Goal: Download file/media

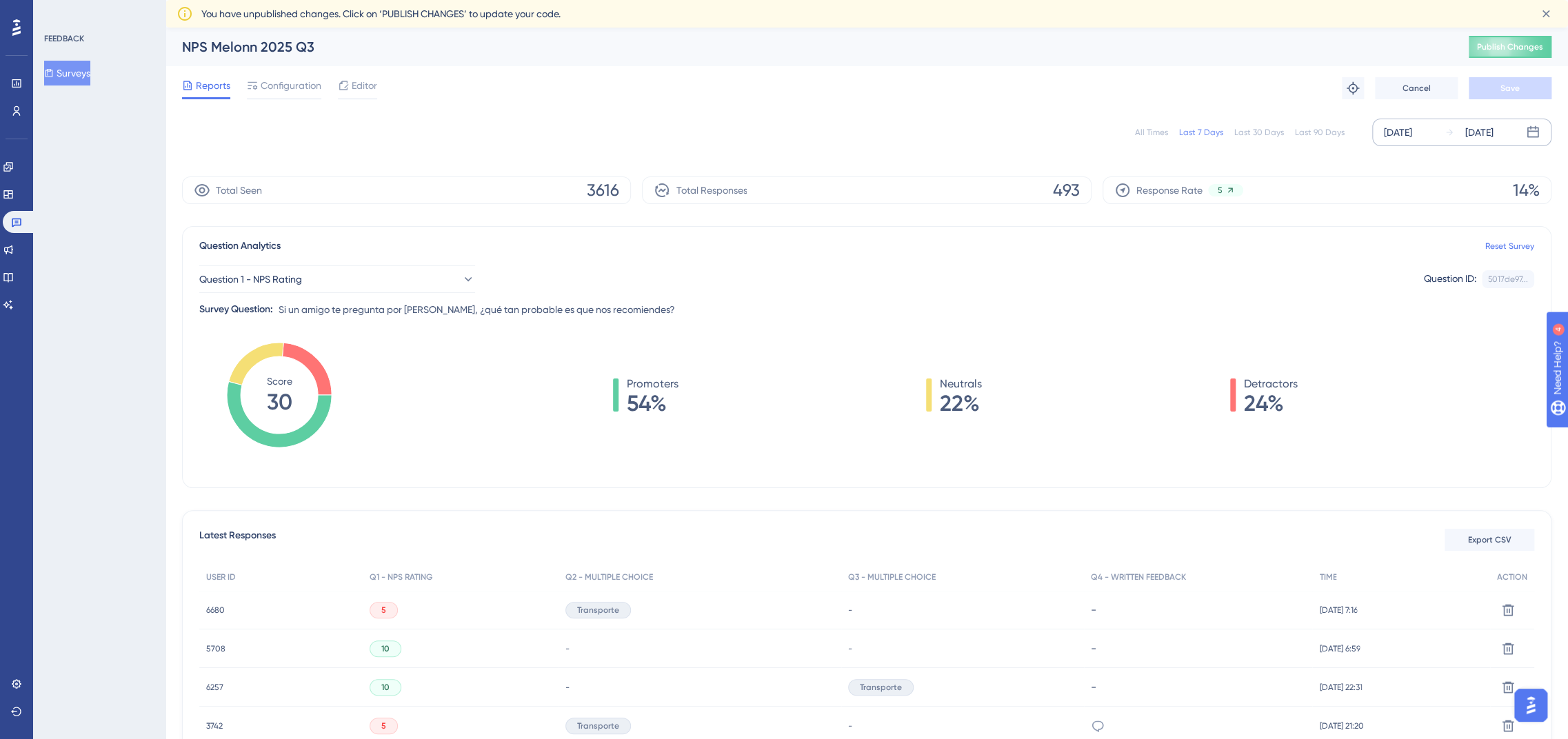
click at [1404, 133] on div "[DATE]" at bounding box center [1398, 133] width 28 height 17
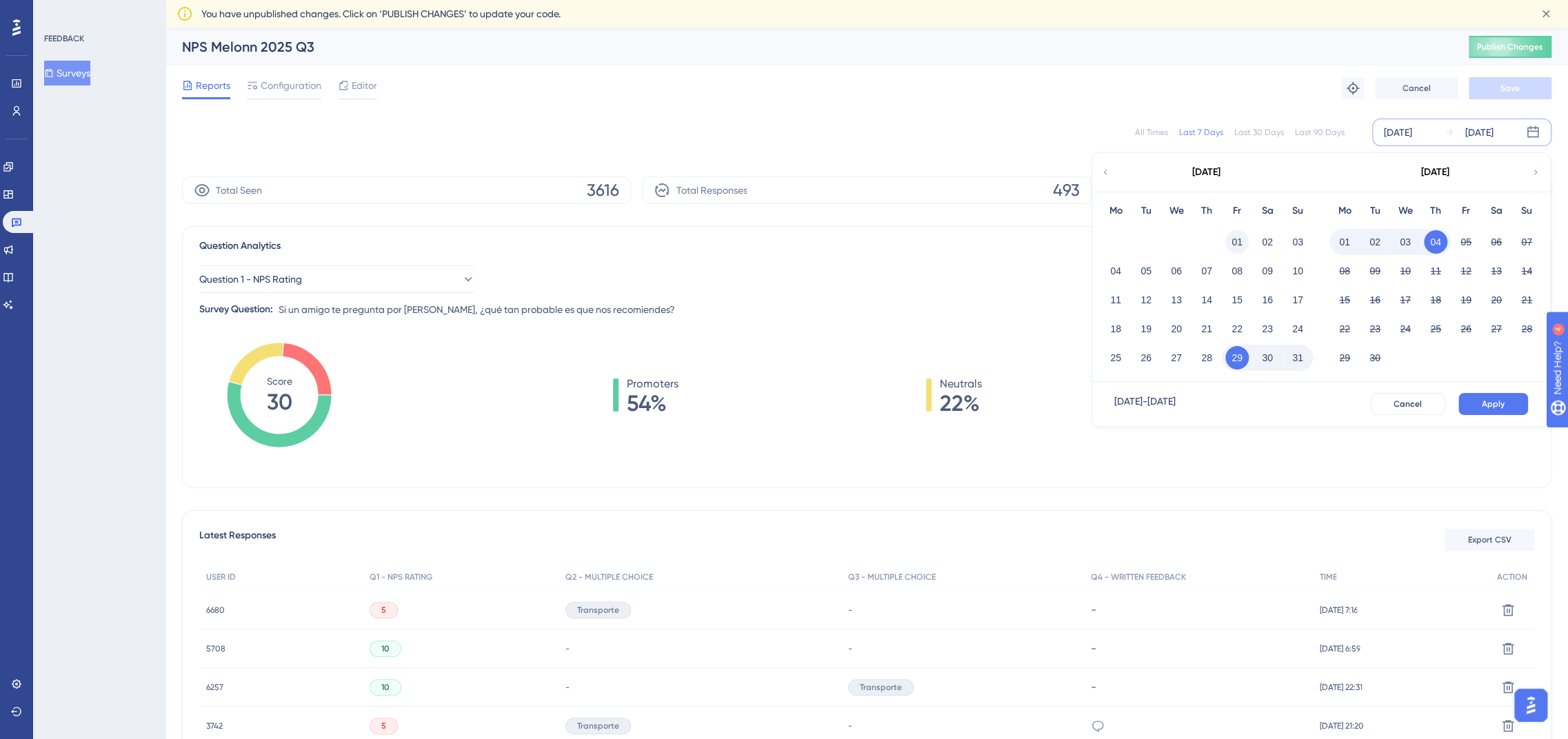
click at [1227, 247] on button "01" at bounding box center [1237, 242] width 23 height 23
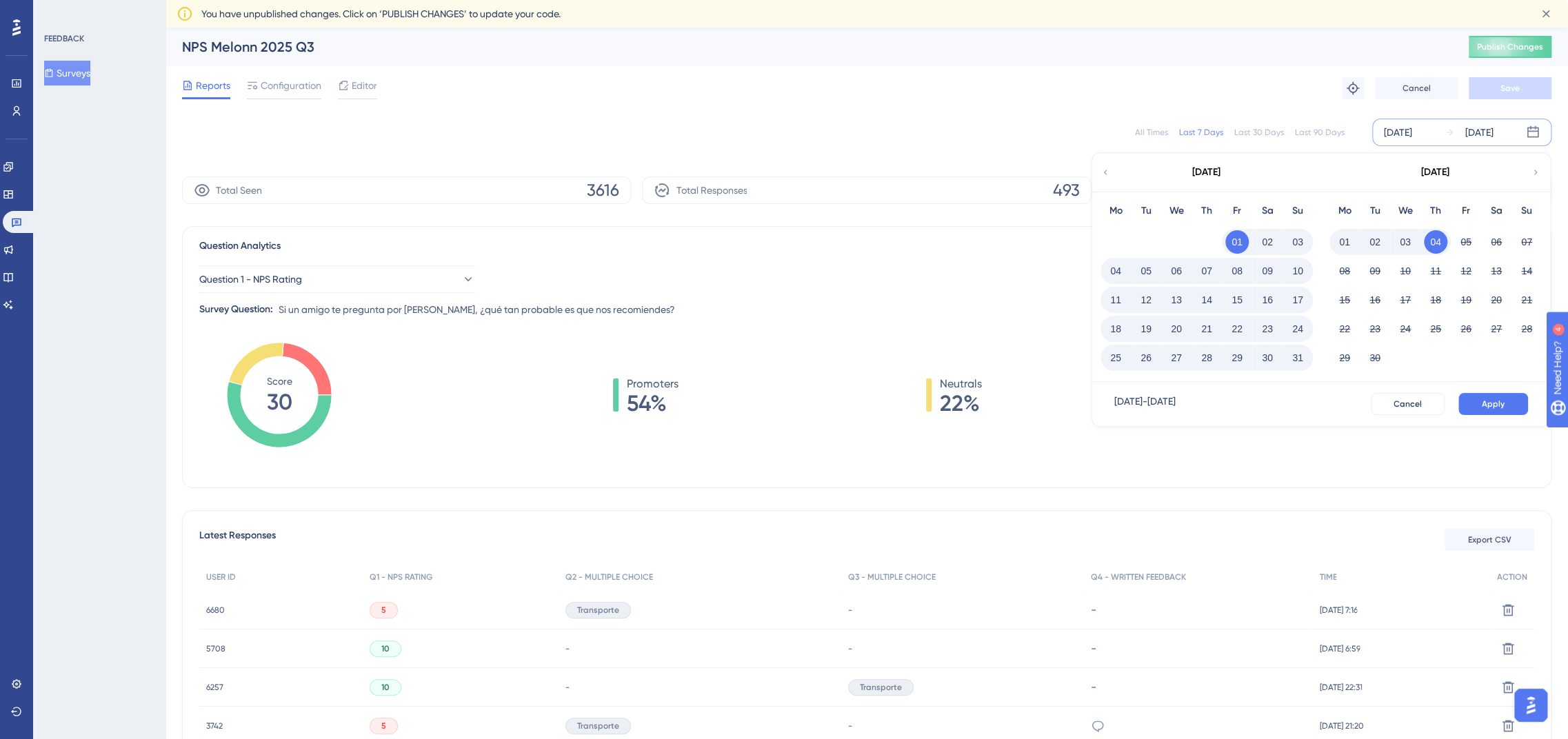
click at [1509, 388] on div "[DATE] - [DATE] Cancel Apply" at bounding box center [1321, 404] width 458 height 44
click at [1487, 408] on span "Apply" at bounding box center [1494, 404] width 22 height 11
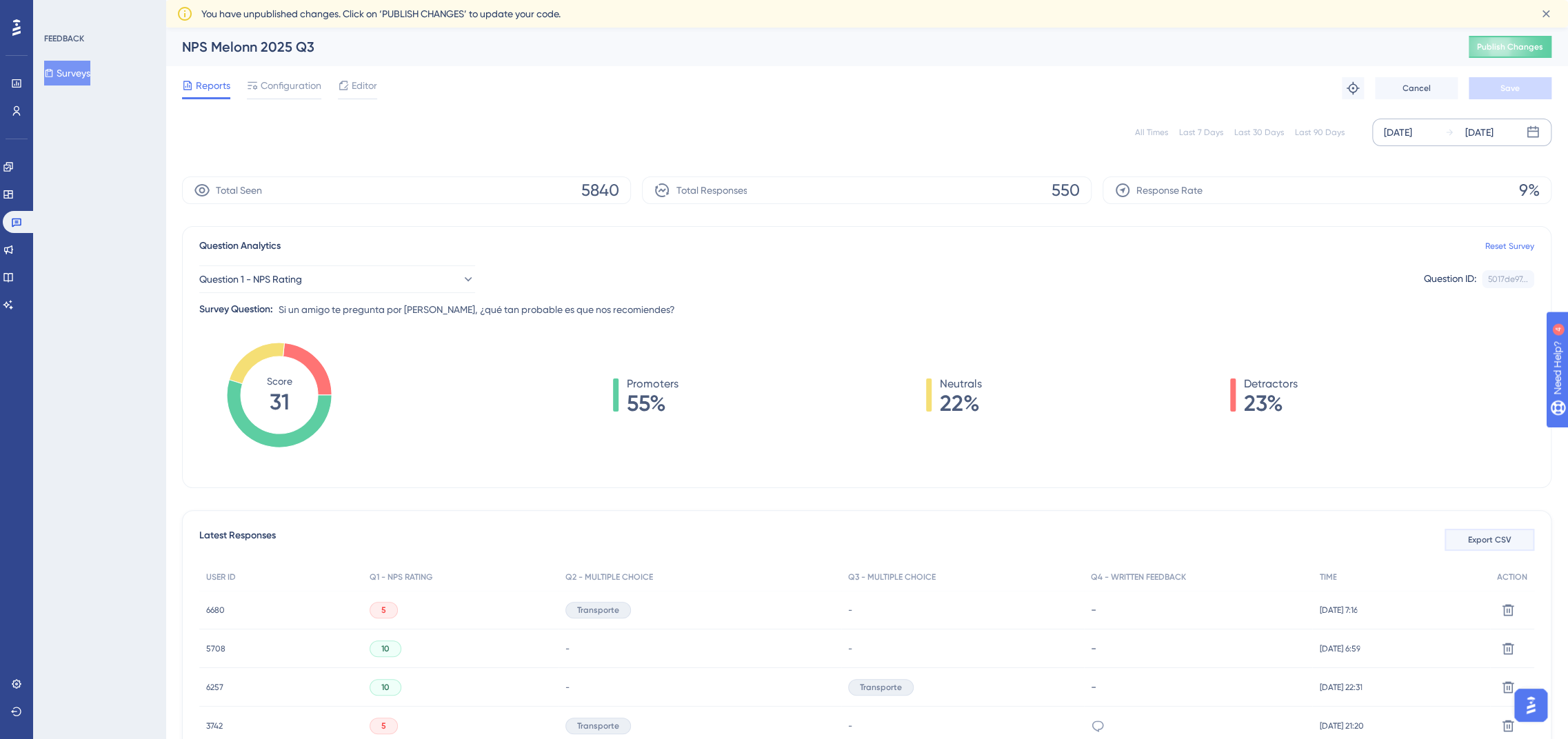
click at [1482, 539] on span "Export CSV" at bounding box center [1490, 540] width 44 height 11
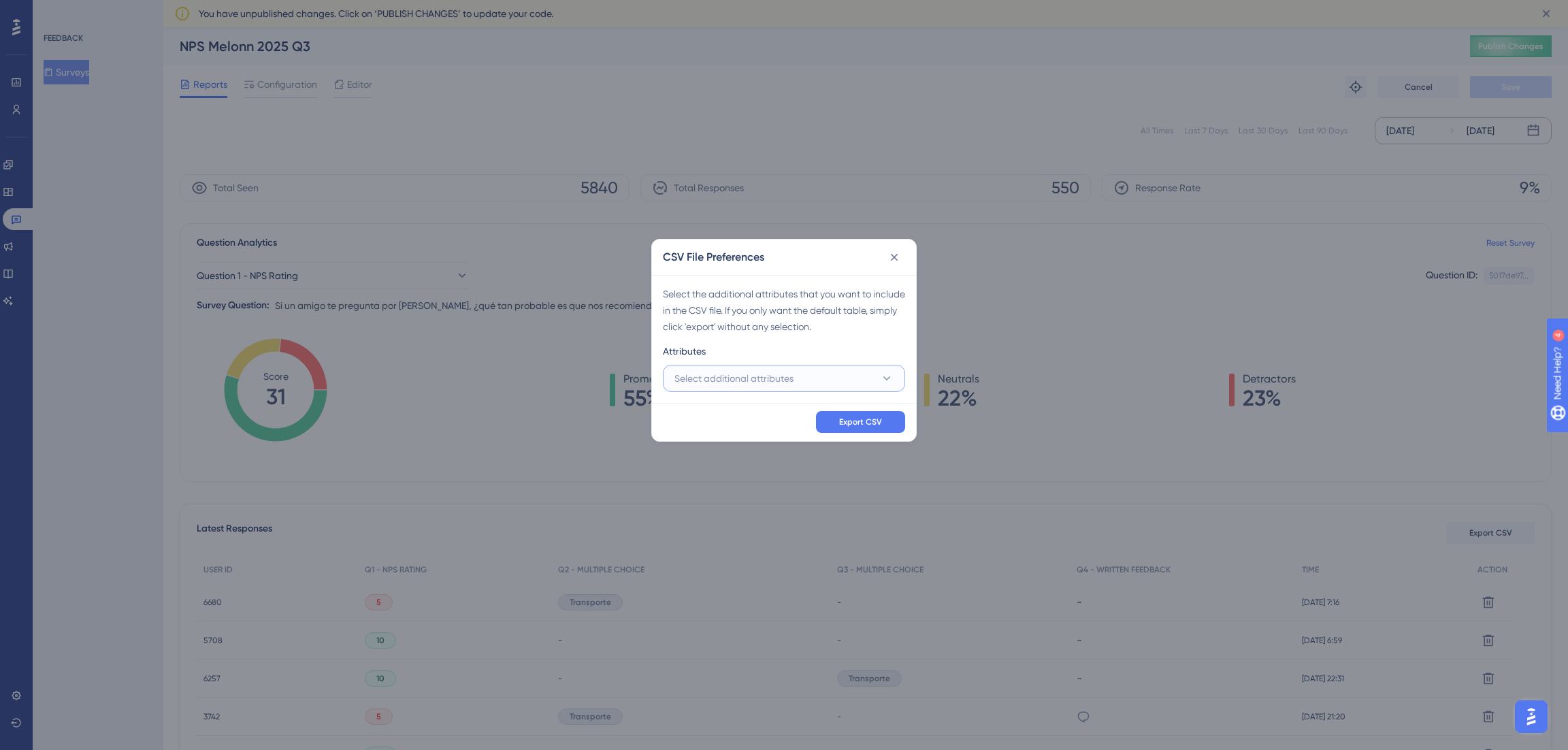
click at [735, 372] on span "Select additional attributes" at bounding box center [734, 378] width 119 height 17
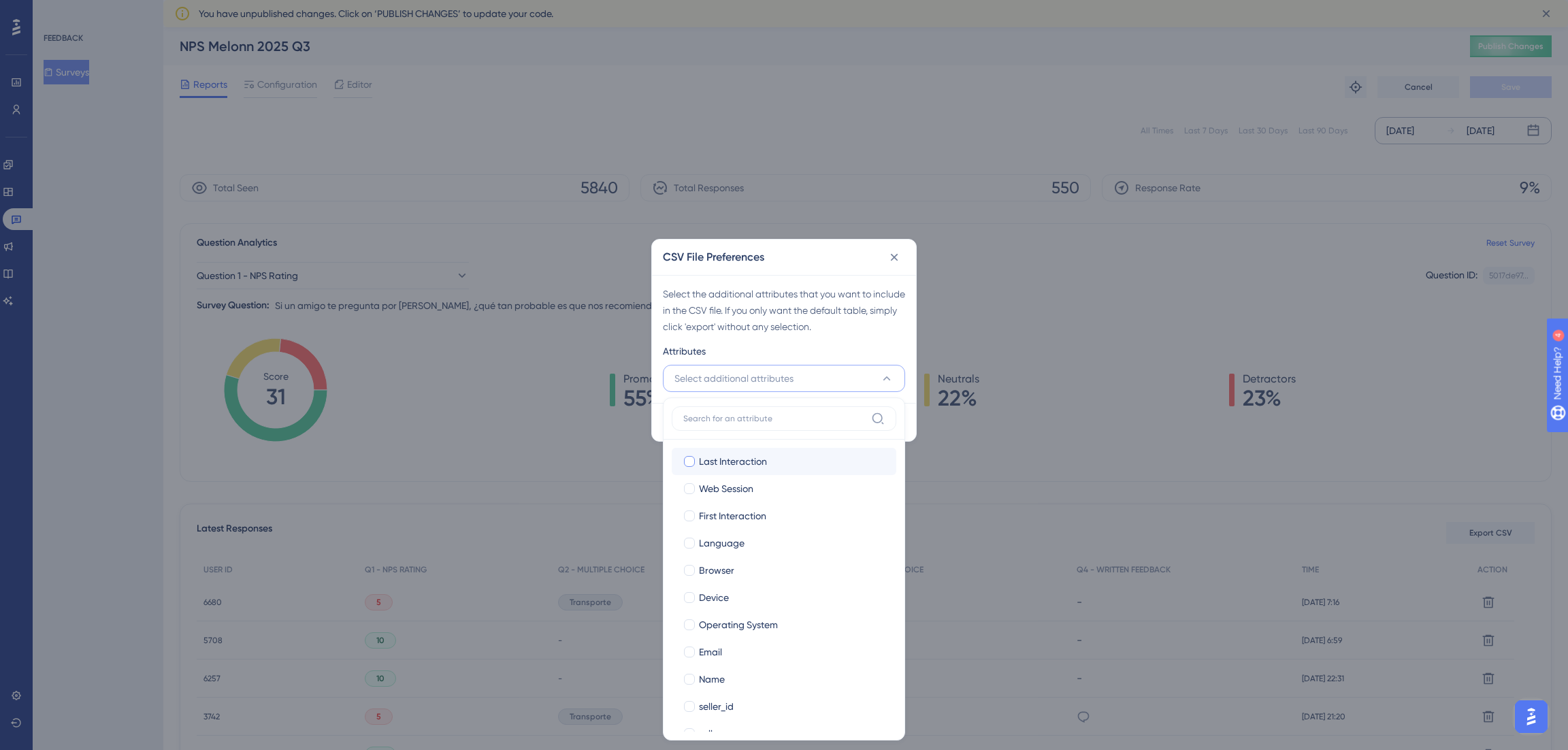
click at [715, 459] on span "Last Interaction" at bounding box center [733, 462] width 68 height 17
checkbox input "true"
click at [713, 485] on span "Web Session" at bounding box center [726, 489] width 55 height 17
checkbox input "true"
click at [708, 535] on span "Language" at bounding box center [722, 543] width 46 height 17
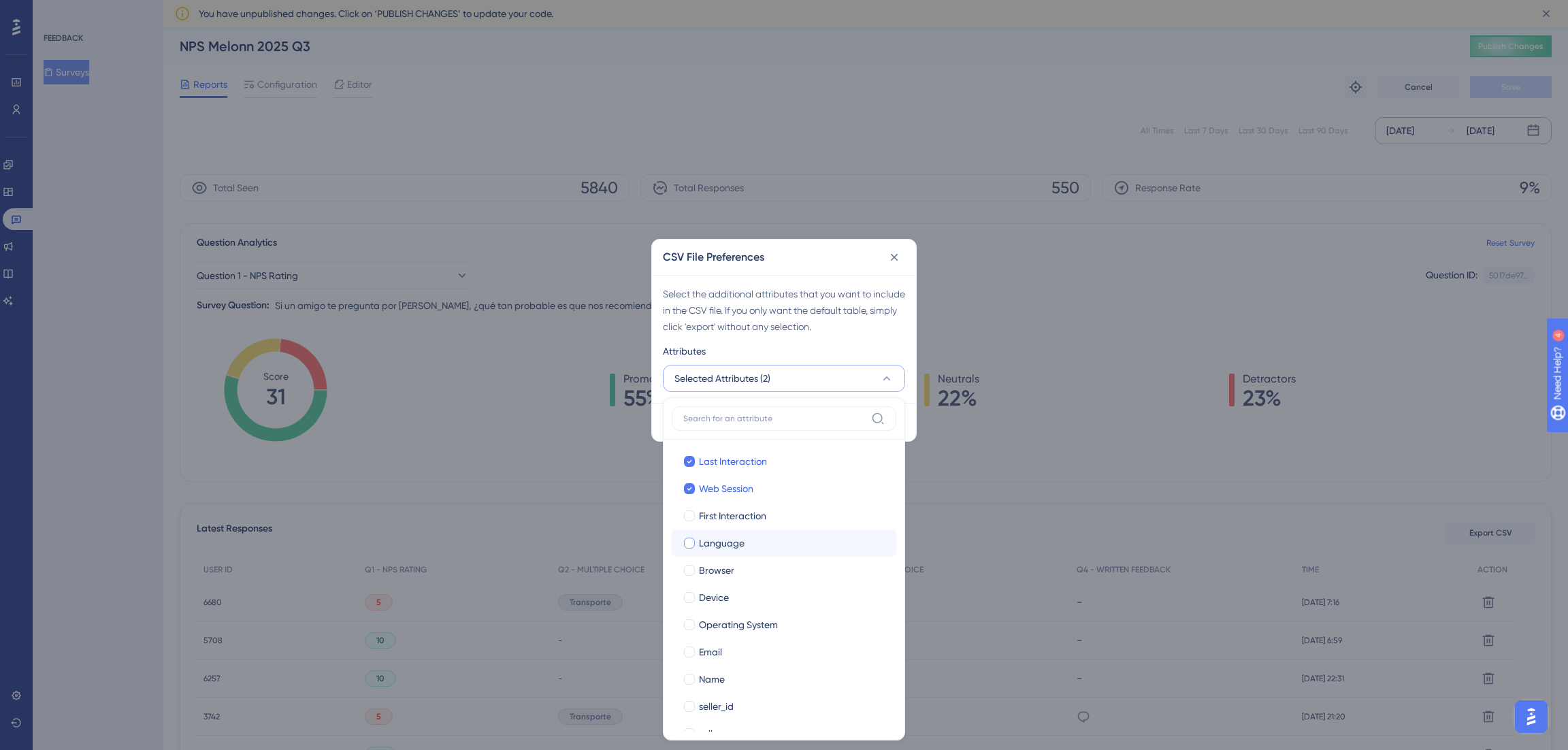
checkbox input "true"
click at [708, 518] on span "First Interaction" at bounding box center [732, 516] width 67 height 17
checkbox input "true"
click at [711, 571] on span "Browser" at bounding box center [716, 570] width 35 height 17
checkbox input "true"
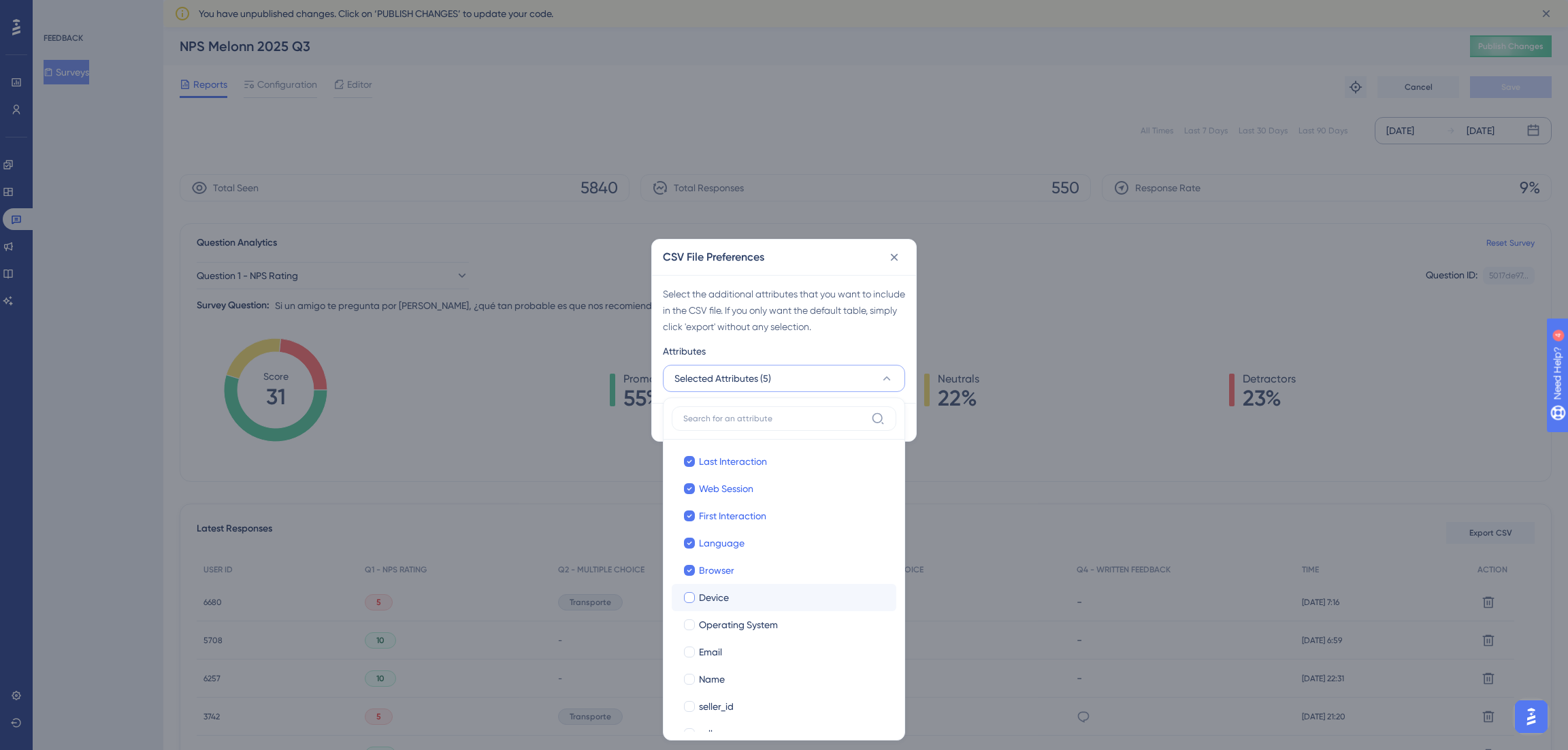
click at [709, 598] on span "Device" at bounding box center [713, 598] width 30 height 17
checkbox input "true"
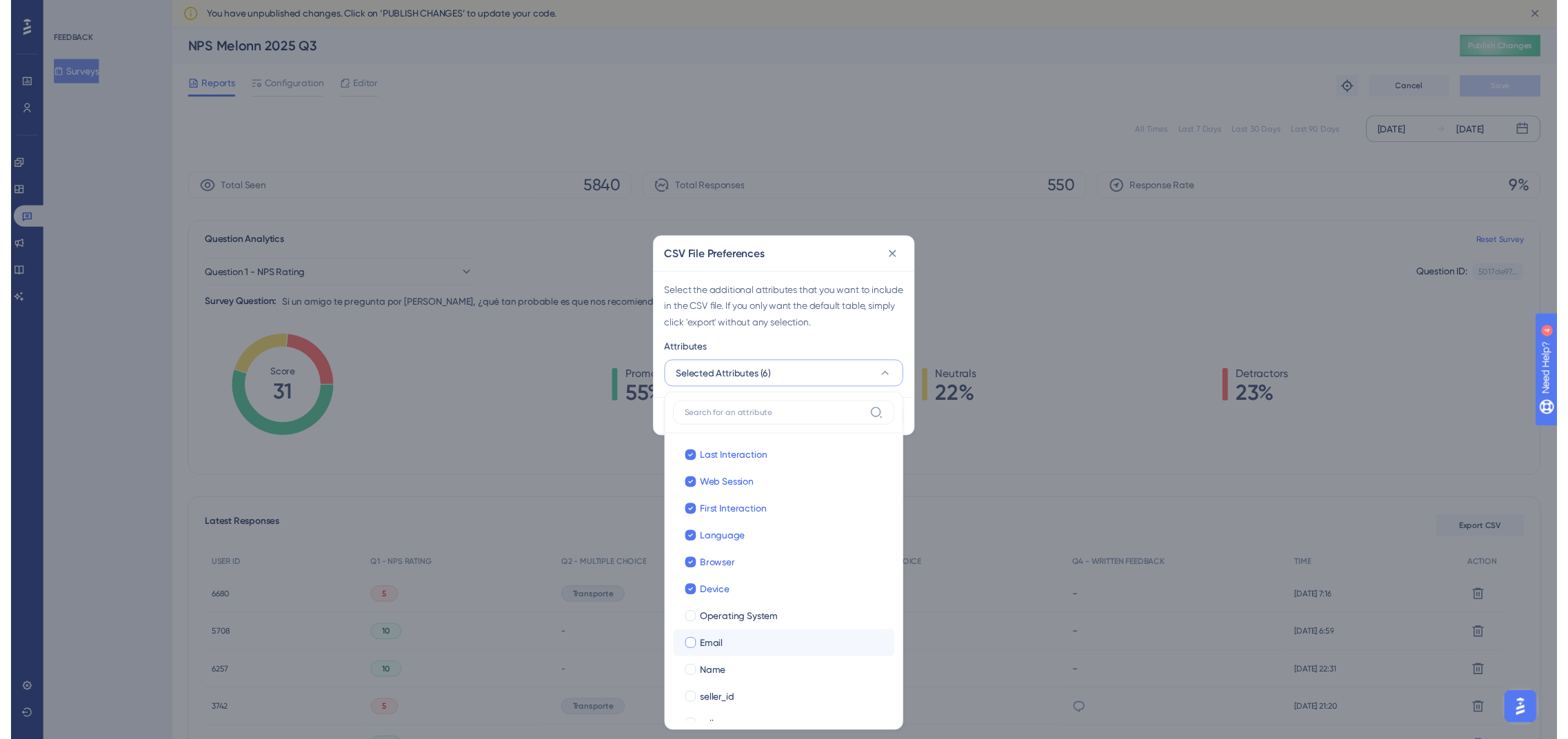
scroll to position [51, 0]
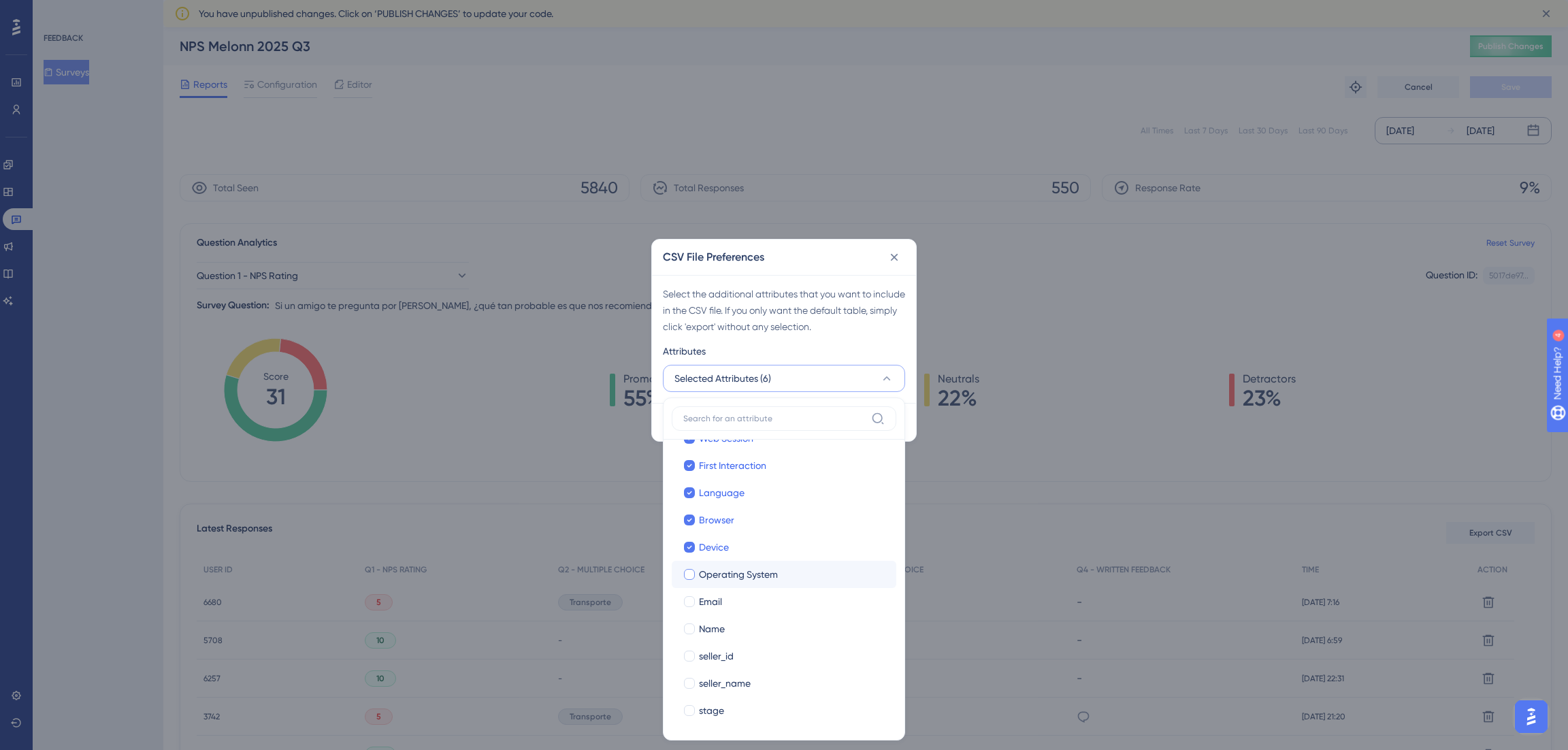
click at [744, 575] on span "Operating System" at bounding box center [738, 575] width 79 height 17
checkbox input "true"
click at [722, 597] on span "Email" at bounding box center [710, 602] width 23 height 17
checkbox input "true"
click at [709, 622] on span "Name" at bounding box center [711, 629] width 26 height 17
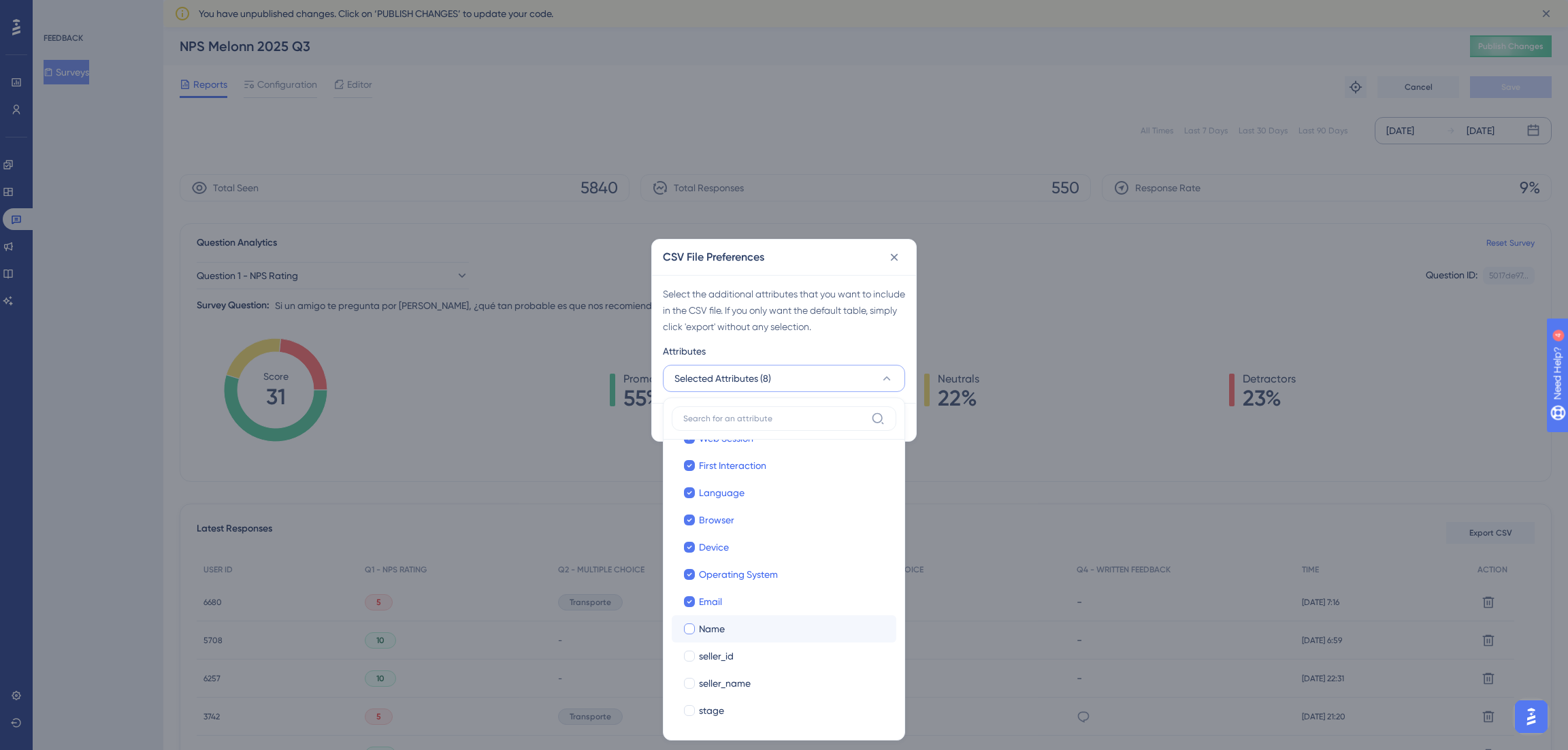
checkbox input "true"
click at [706, 645] on label "seller_id seller_id" at bounding box center [784, 656] width 225 height 27
click at [690, 706] on input "seller_id" at bounding box center [689, 706] width 1 height 1
checkbox input "false"
click at [706, 668] on label "seller_id seller_id" at bounding box center [784, 656] width 225 height 27
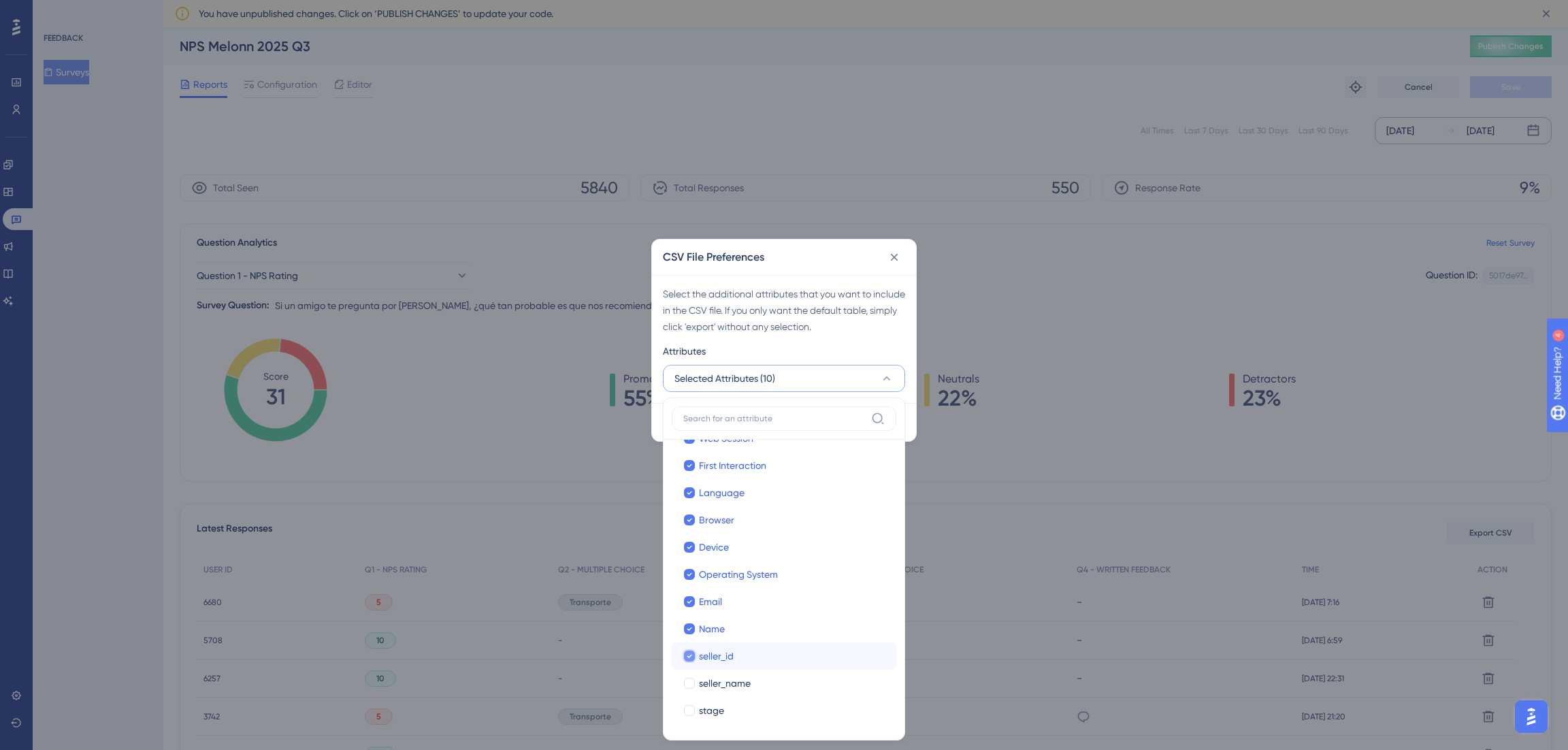
click at [690, 706] on input "seller_id" at bounding box center [689, 706] width 1 height 1
click at [706, 675] on span "seller_name" at bounding box center [724, 683] width 52 height 17
checkbox input "true"
click at [706, 714] on span "stage" at bounding box center [711, 710] width 25 height 17
checkbox input "true"
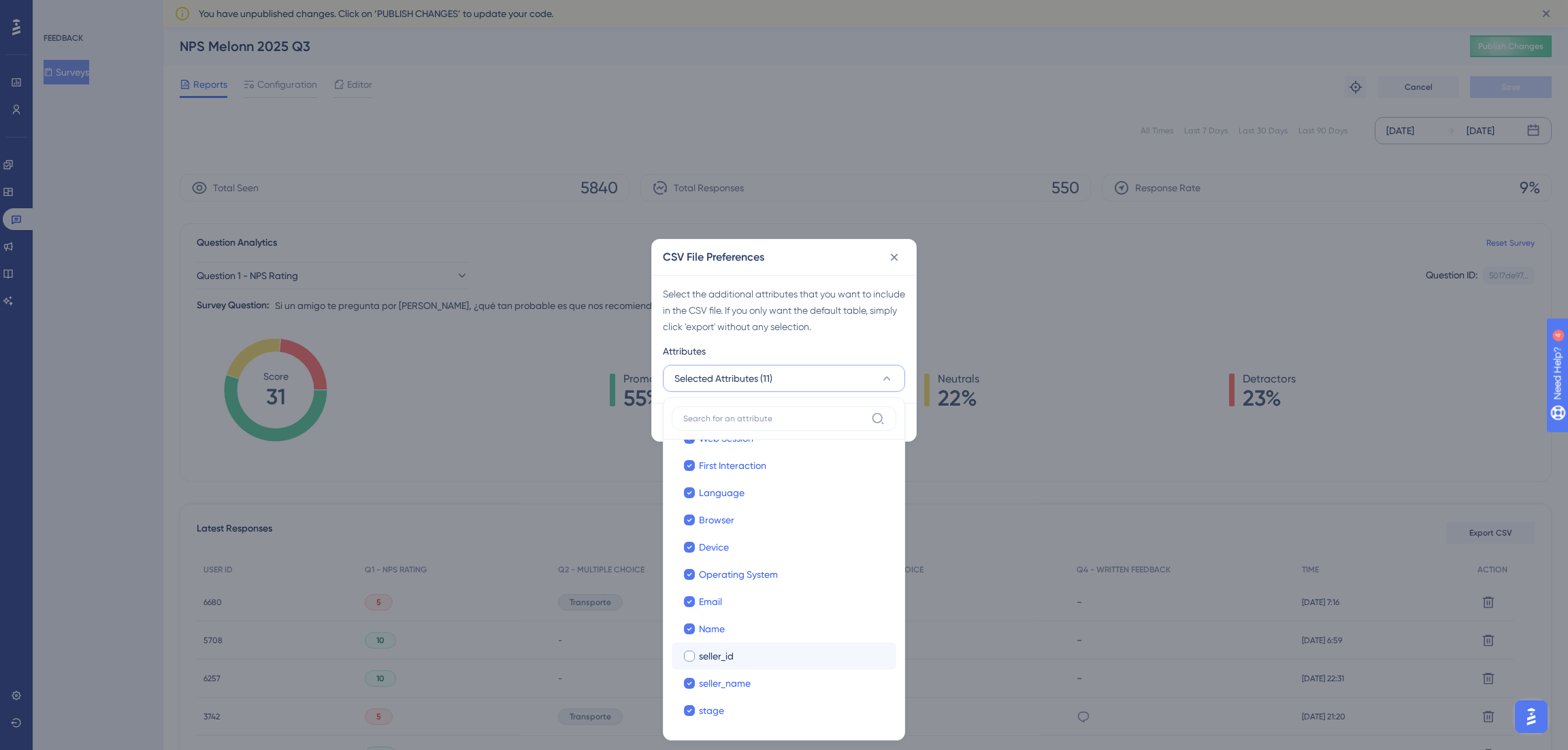
click at [706, 654] on span "seller_id" at bounding box center [716, 656] width 35 height 17
checkbox input "true"
click at [796, 321] on div "Select the additional attributes that you want to include in the CSV file. If y…" at bounding box center [783, 310] width 242 height 49
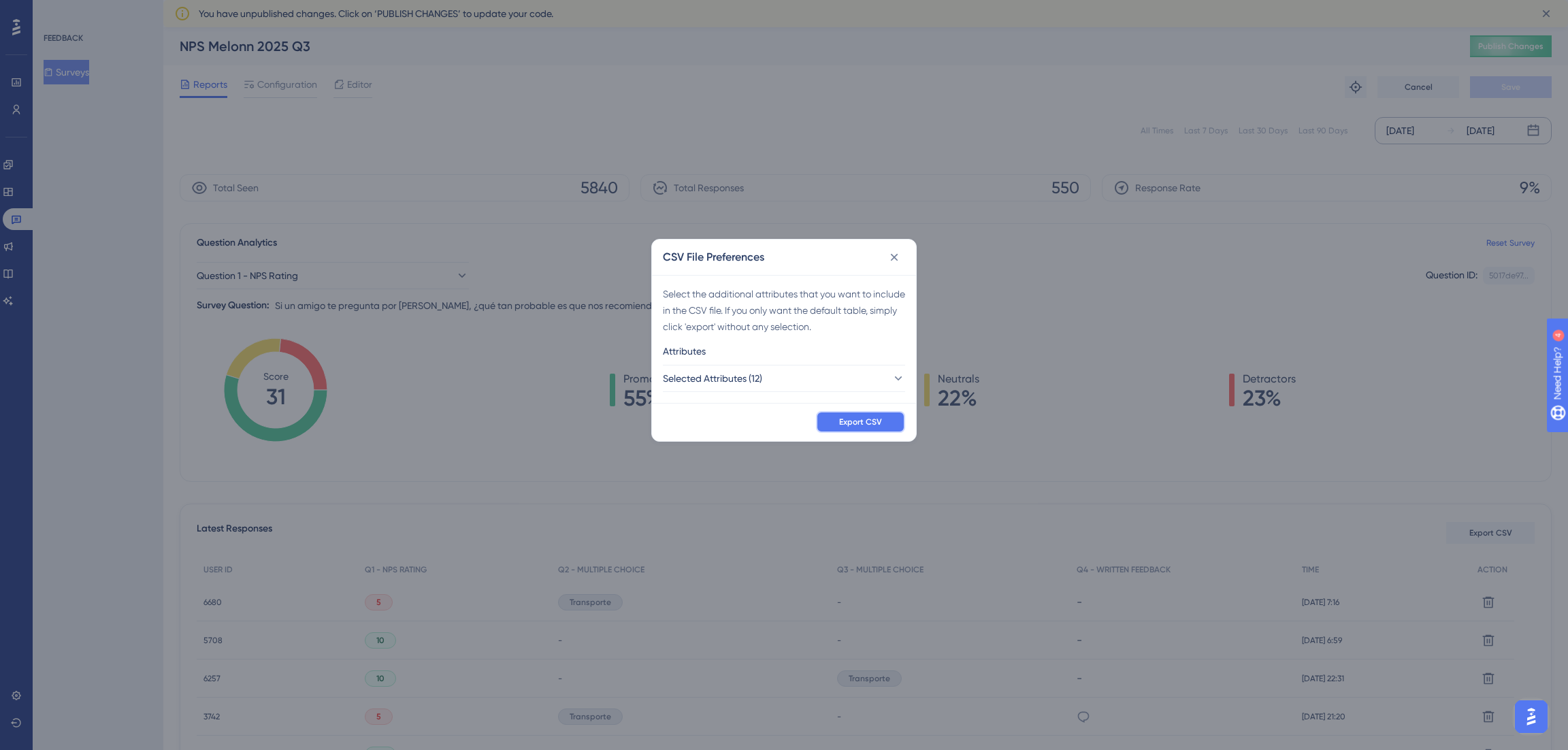
click at [851, 415] on button "Export CSV" at bounding box center [860, 421] width 89 height 21
